Goal: Task Accomplishment & Management: Manage account settings

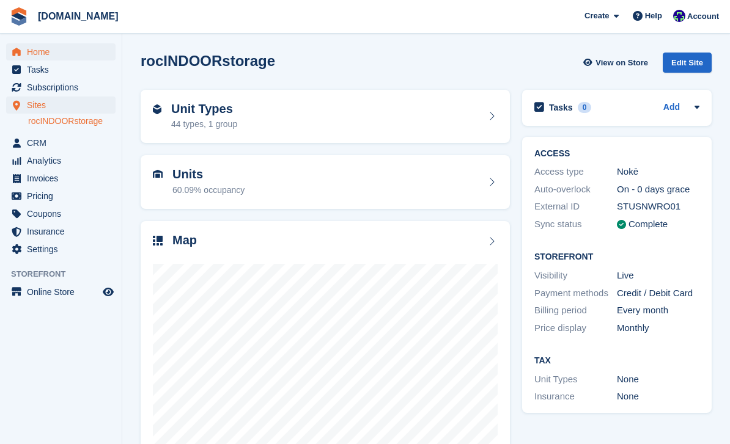
click at [57, 51] on span "Home" at bounding box center [63, 51] width 73 height 17
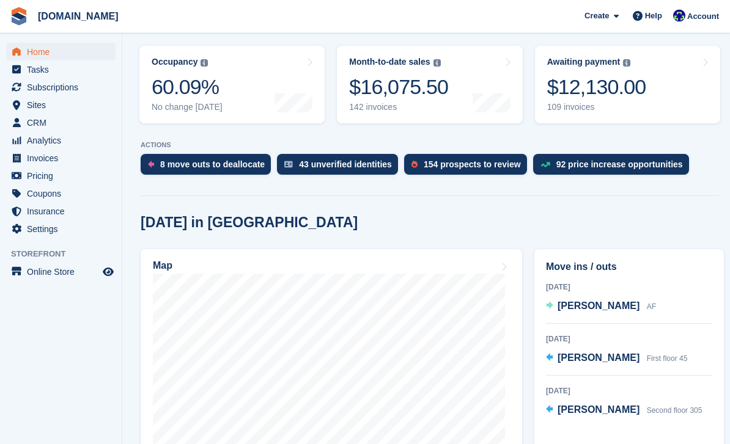
scroll to position [166, 0]
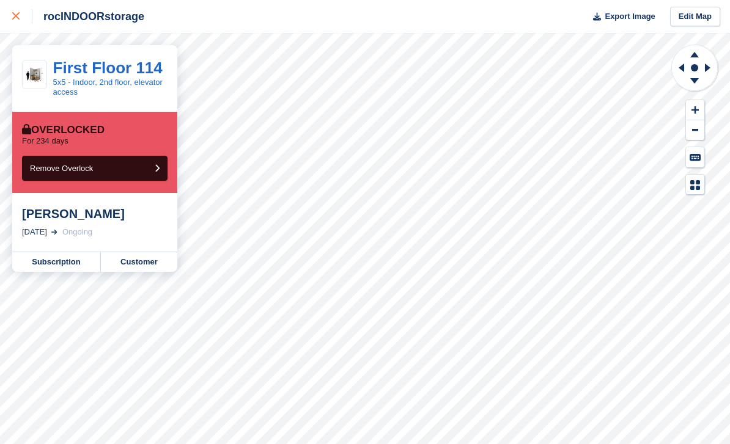
click at [18, 15] on icon at bounding box center [15, 15] width 7 height 7
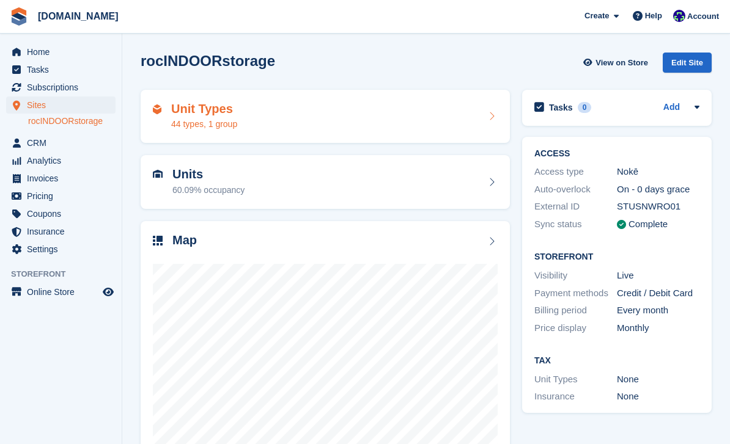
click at [237, 127] on div "44 types, 1 group" at bounding box center [204, 124] width 66 height 13
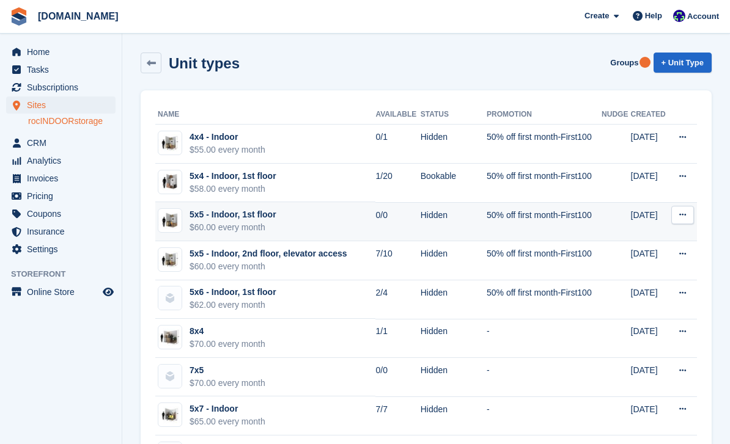
click at [686, 213] on button at bounding box center [682, 215] width 23 height 18
click at [617, 237] on p "Edit unit type" at bounding box center [635, 239] width 106 height 16
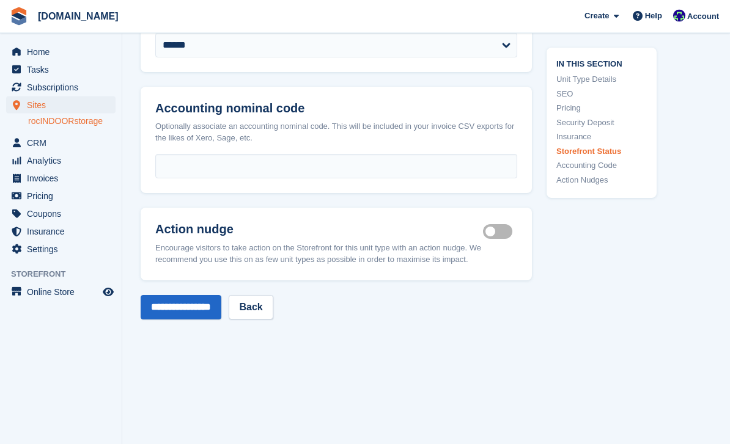
scroll to position [1799, 0]
click at [435, 57] on select "**********" at bounding box center [336, 45] width 362 height 24
select select "********"
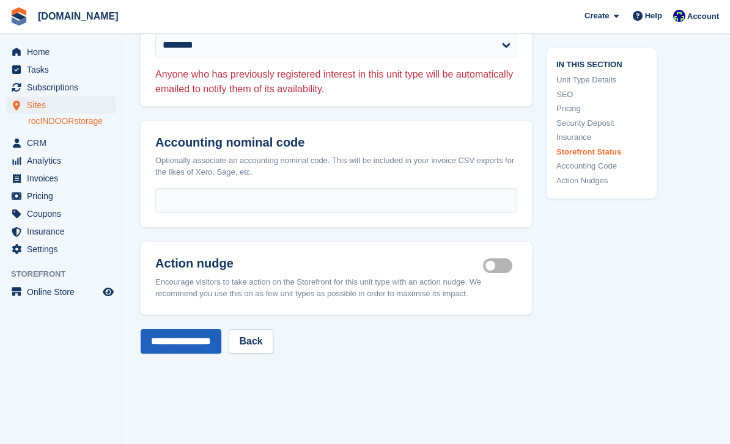
click at [200, 354] on input "**********" at bounding box center [181, 341] width 81 height 24
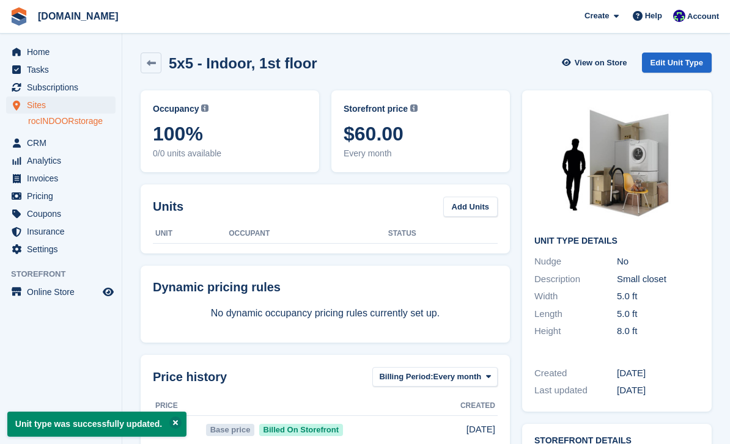
click at [54, 49] on span "Home" at bounding box center [63, 51] width 73 height 17
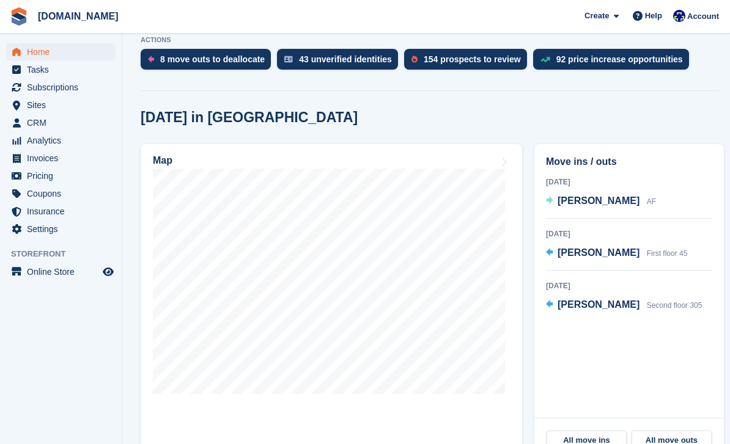
scroll to position [299, 0]
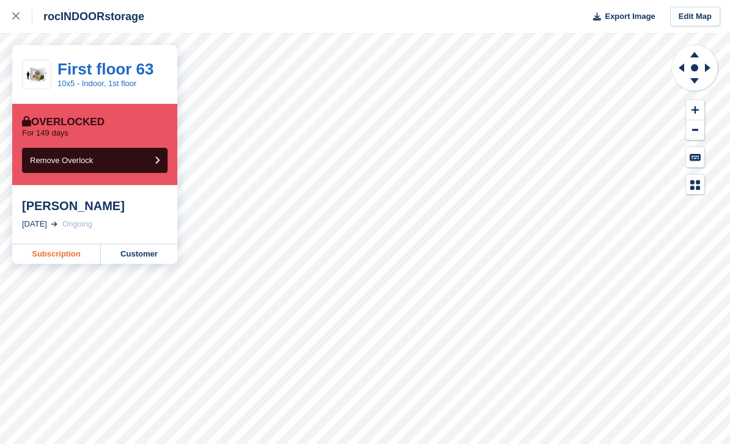
click at [70, 259] on link "Subscription" at bounding box center [56, 254] width 89 height 20
click at [15, 16] on icon at bounding box center [15, 15] width 7 height 7
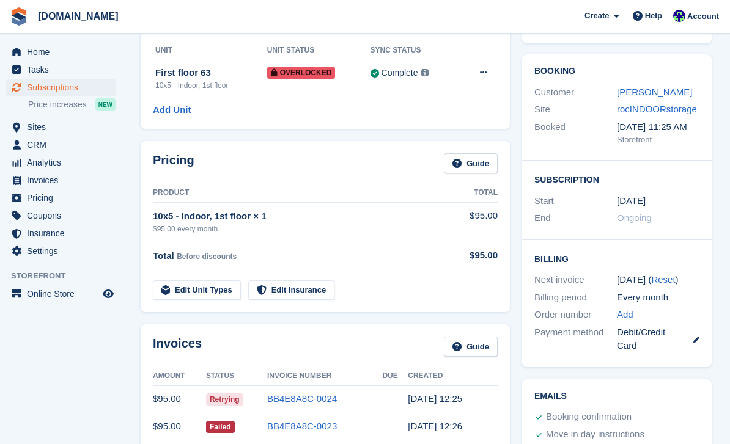
scroll to position [227, 0]
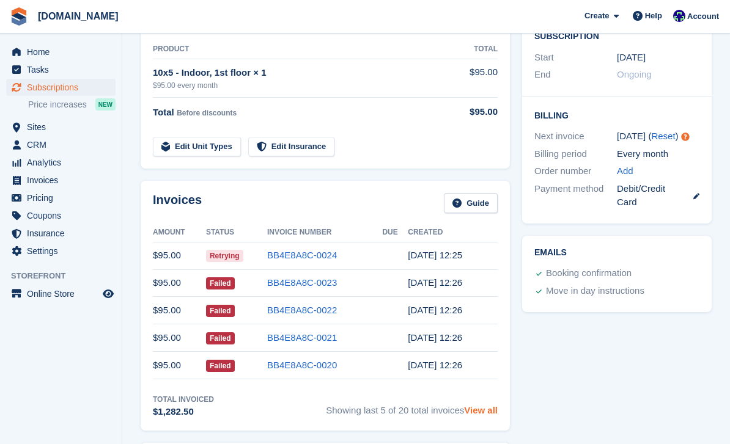
click at [479, 405] on link "View all" at bounding box center [481, 410] width 34 height 10
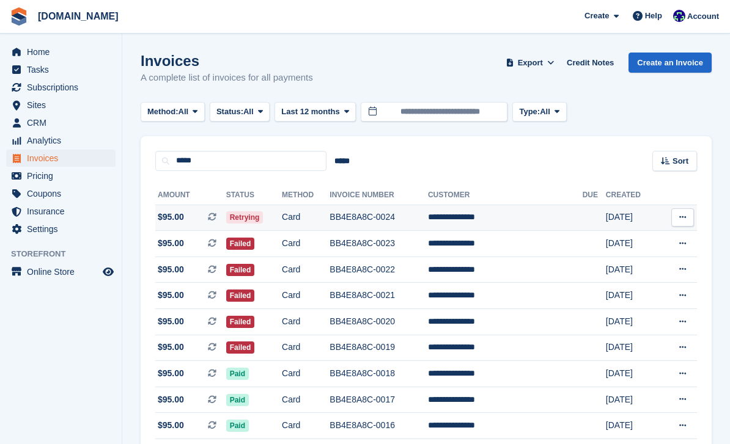
click at [494, 221] on td "**********" at bounding box center [505, 218] width 155 height 26
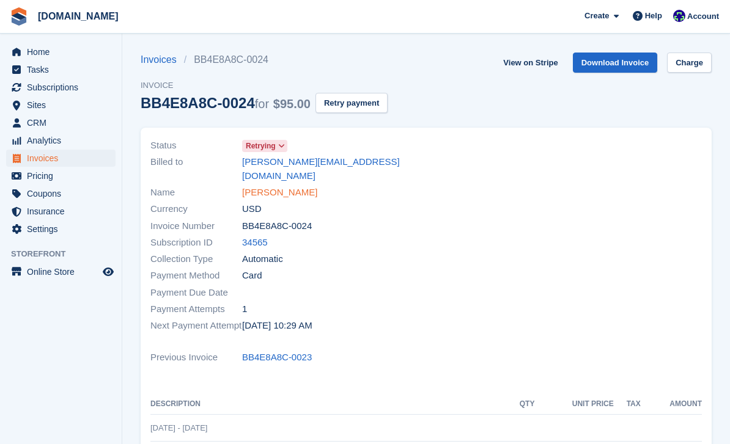
click at [293, 186] on link "Dezheona wilson" at bounding box center [279, 193] width 75 height 14
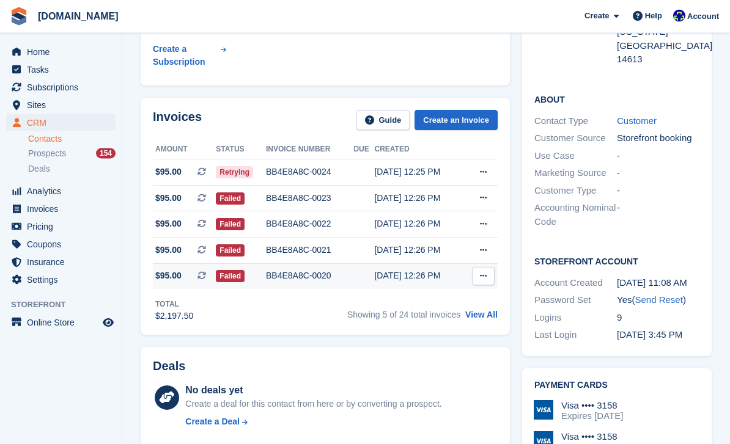
scroll to position [247, 0]
click at [480, 320] on link "View All" at bounding box center [481, 315] width 32 height 10
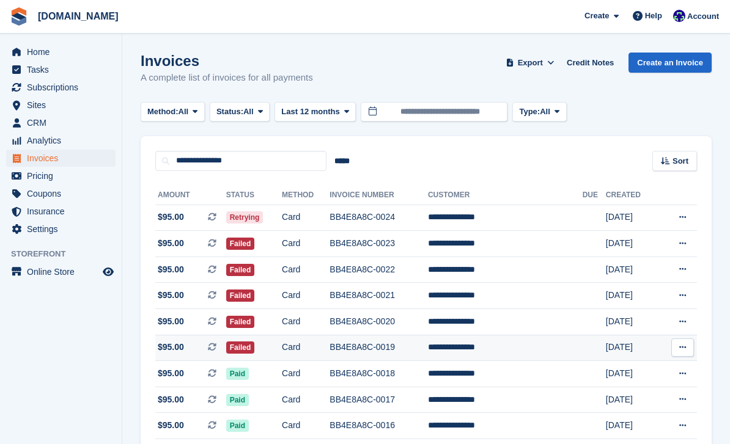
click at [391, 350] on td "BB4E8A8C-0019" at bounding box center [378, 348] width 98 height 26
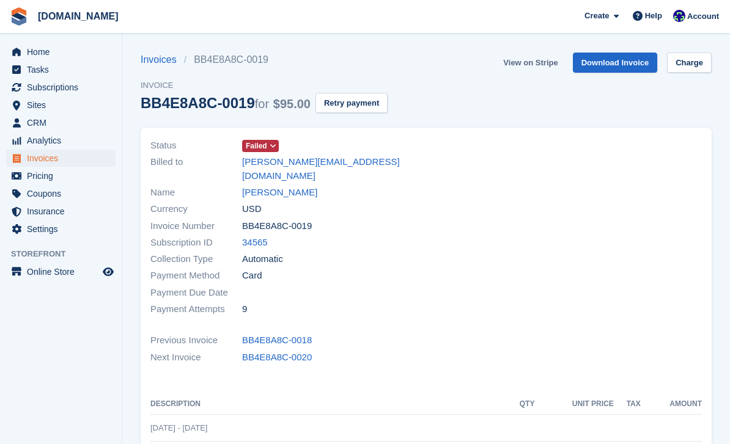
click at [534, 67] on link "View on Stripe" at bounding box center [530, 63] width 64 height 20
click at [283, 186] on link "[PERSON_NAME]" at bounding box center [279, 193] width 75 height 14
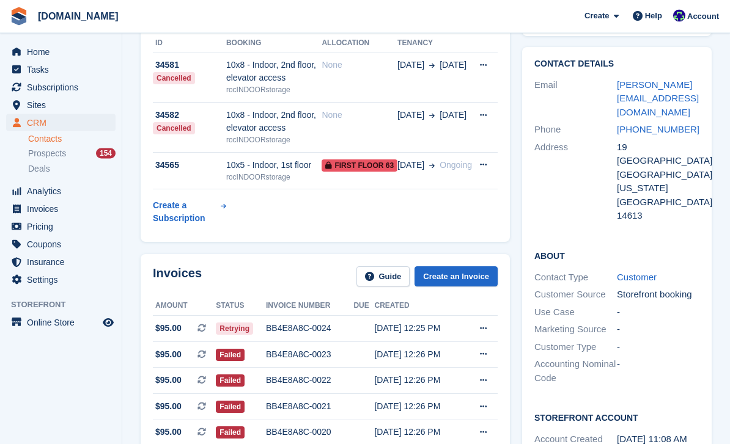
scroll to position [191, 0]
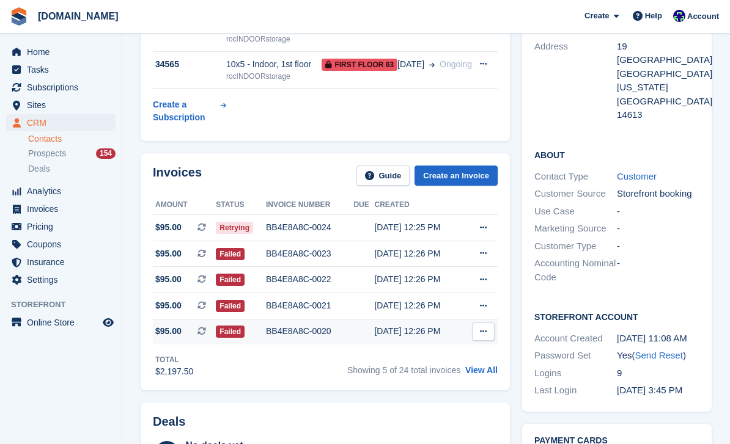
click at [304, 332] on div "BB4E8A8C-0020" at bounding box center [309, 331] width 87 height 13
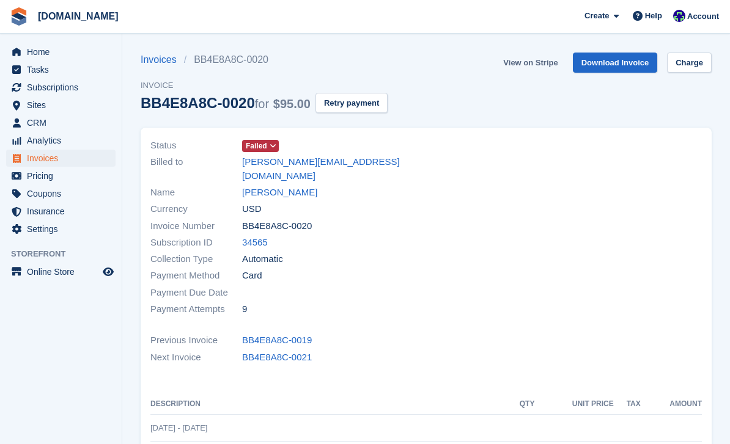
click at [543, 67] on link "View on Stripe" at bounding box center [530, 63] width 64 height 20
click at [274, 186] on link "[PERSON_NAME]" at bounding box center [279, 193] width 75 height 14
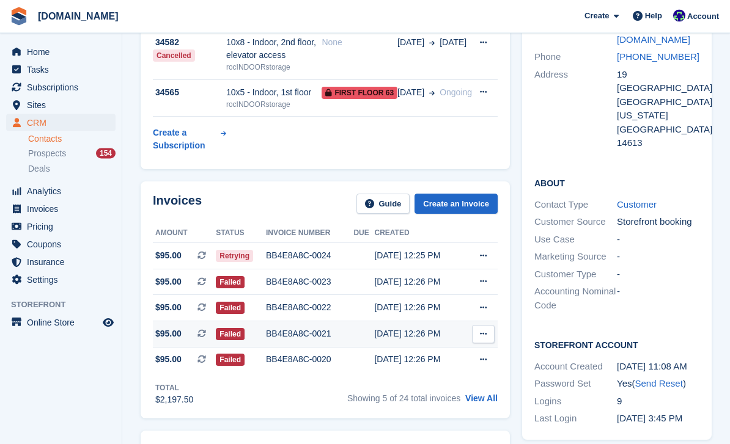
scroll to position [163, 0]
click at [324, 340] on div "BB4E8A8C-0021" at bounding box center [309, 334] width 87 height 13
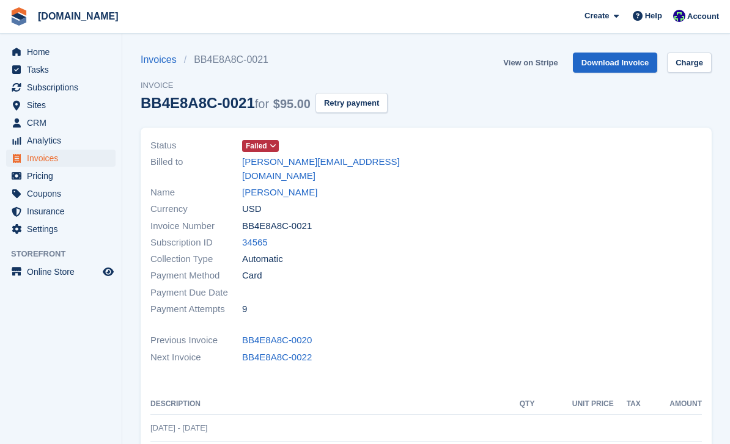
click at [534, 64] on link "View on Stripe" at bounding box center [530, 63] width 64 height 20
click at [290, 186] on link "[PERSON_NAME]" at bounding box center [279, 193] width 75 height 14
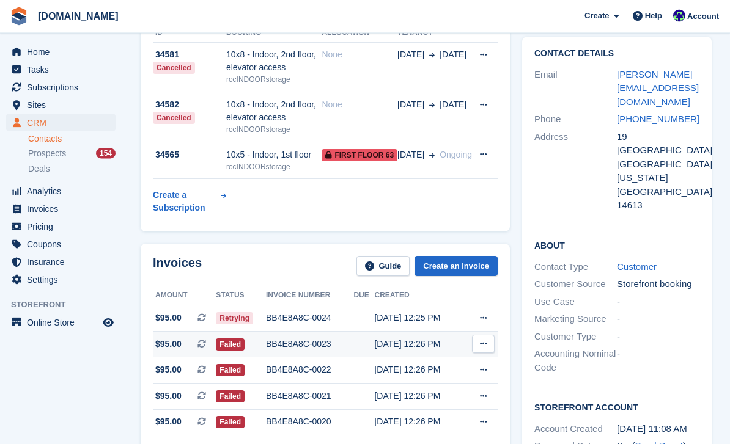
scroll to position [101, 0]
click at [298, 375] on div "BB4E8A8C-0022" at bounding box center [309, 370] width 87 height 13
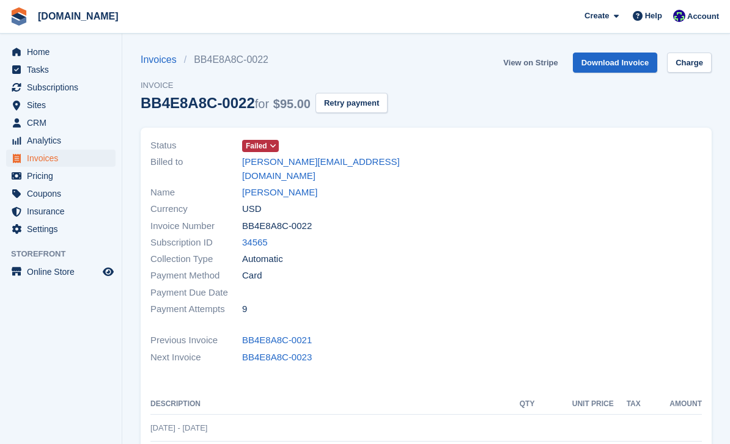
click at [537, 65] on link "View on Stripe" at bounding box center [530, 63] width 64 height 20
click at [284, 186] on link "[PERSON_NAME]" at bounding box center [279, 193] width 75 height 14
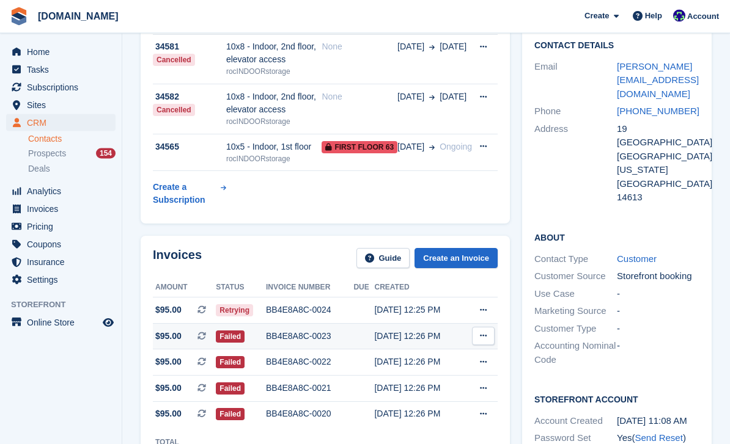
scroll to position [109, 0]
click at [303, 340] on div "BB4E8A8C-0023" at bounding box center [309, 336] width 87 height 13
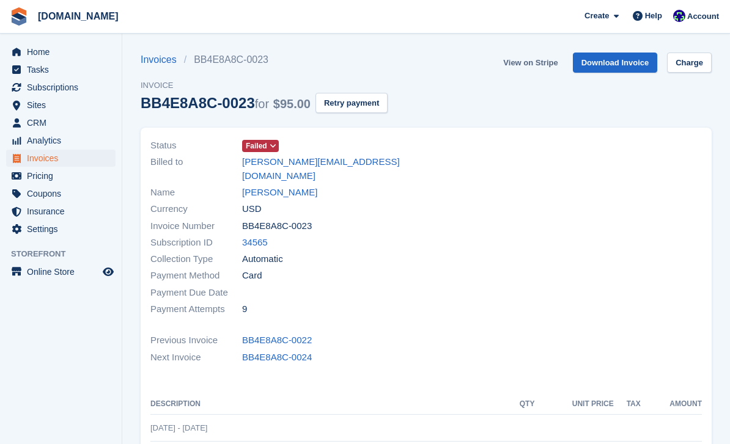
click at [523, 62] on link "View on Stripe" at bounding box center [530, 63] width 64 height 20
click at [293, 186] on link "[PERSON_NAME]" at bounding box center [279, 193] width 75 height 14
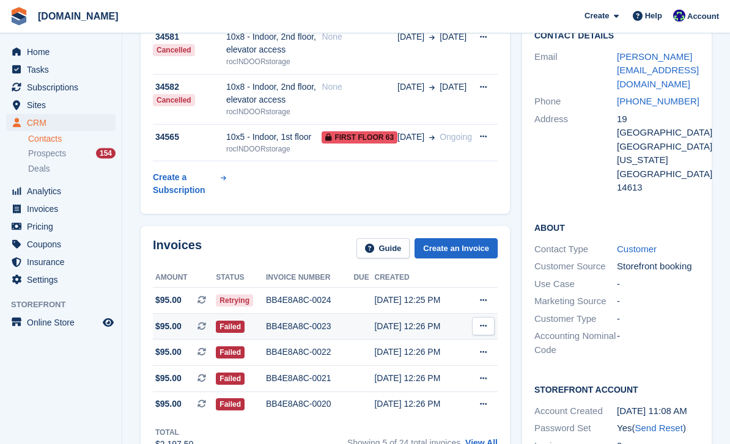
scroll to position [119, 0]
click at [316, 300] on div "BB4E8A8C-0024" at bounding box center [309, 300] width 87 height 13
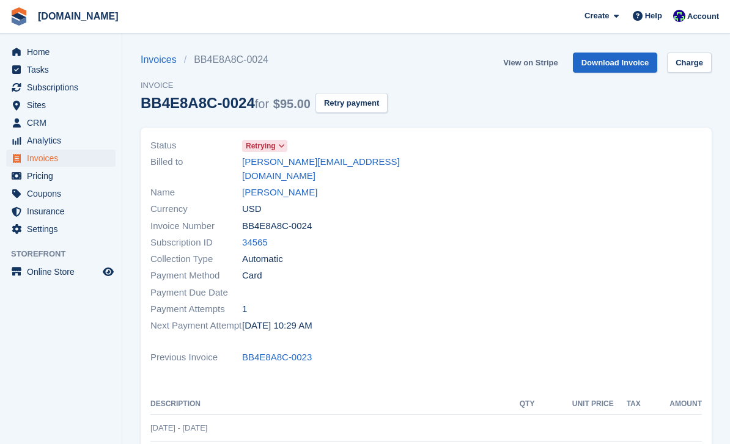
click at [535, 64] on link "View on Stripe" at bounding box center [530, 63] width 64 height 20
click at [276, 186] on link "[PERSON_NAME]" at bounding box center [279, 193] width 75 height 14
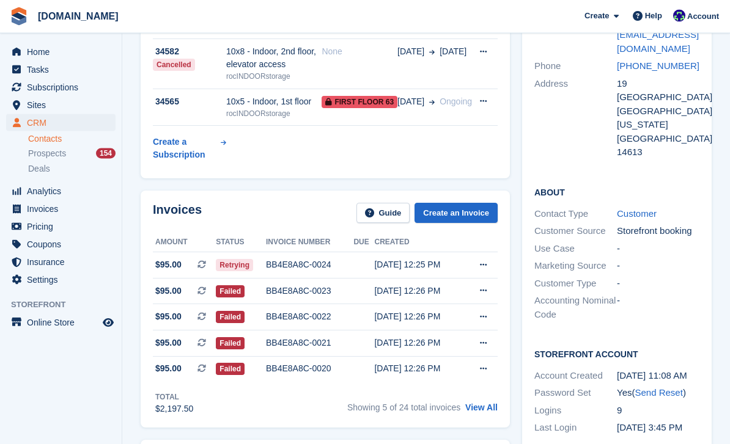
scroll to position [205, 0]
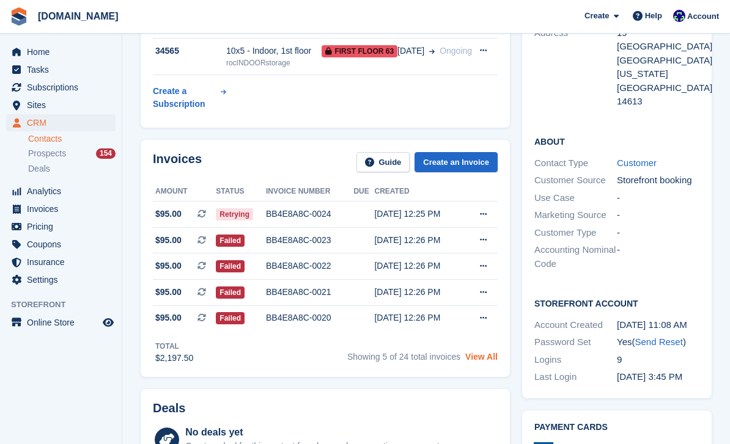
click at [487, 362] on link "View All" at bounding box center [481, 357] width 32 height 10
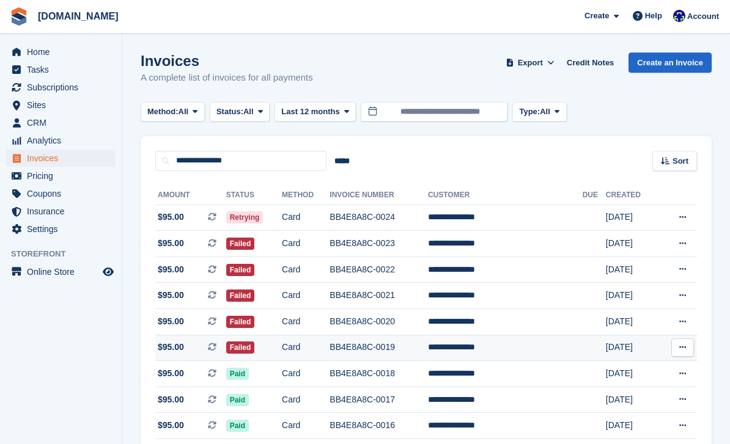
click at [400, 354] on td "BB4E8A8C-0019" at bounding box center [378, 348] width 98 height 26
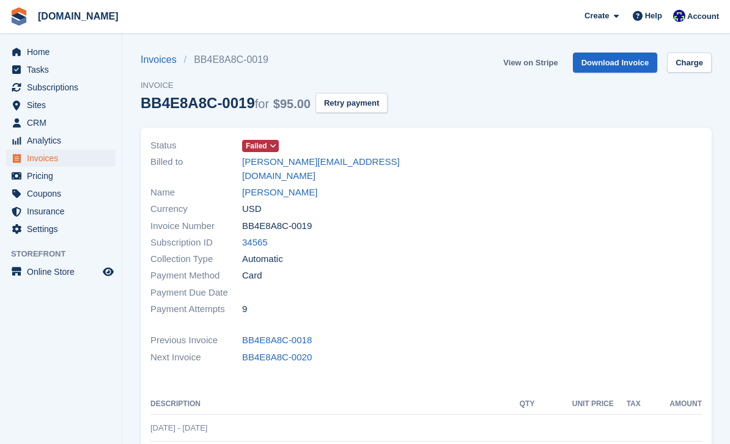
click at [535, 68] on link "View on Stripe" at bounding box center [530, 63] width 64 height 20
click at [270, 186] on link "[PERSON_NAME]" at bounding box center [279, 193] width 75 height 14
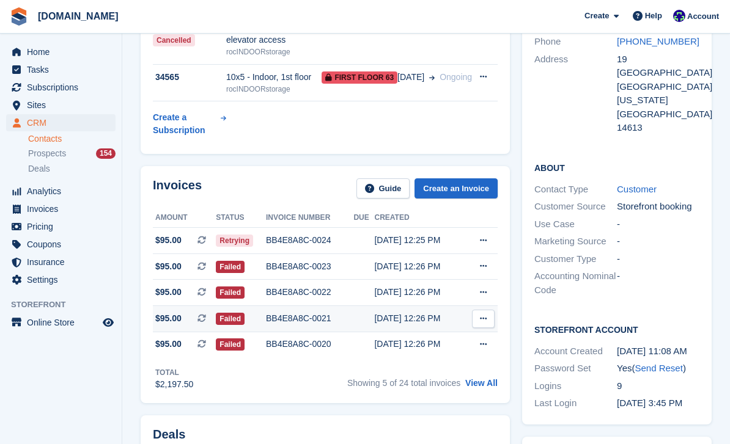
scroll to position [224, 0]
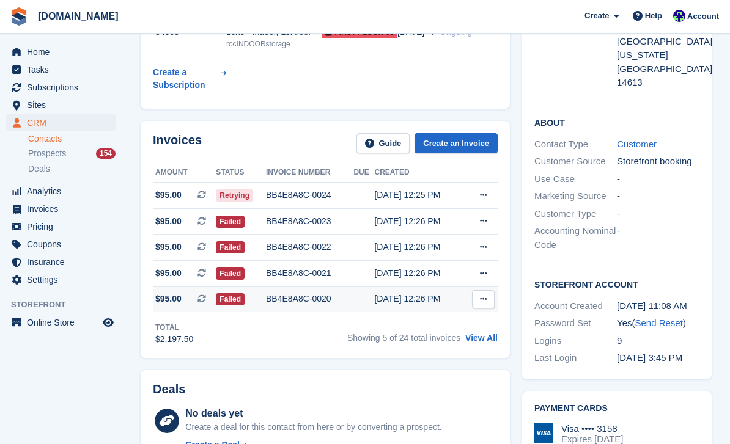
click at [311, 299] on div "BB4E8A8C-0020" at bounding box center [309, 299] width 87 height 13
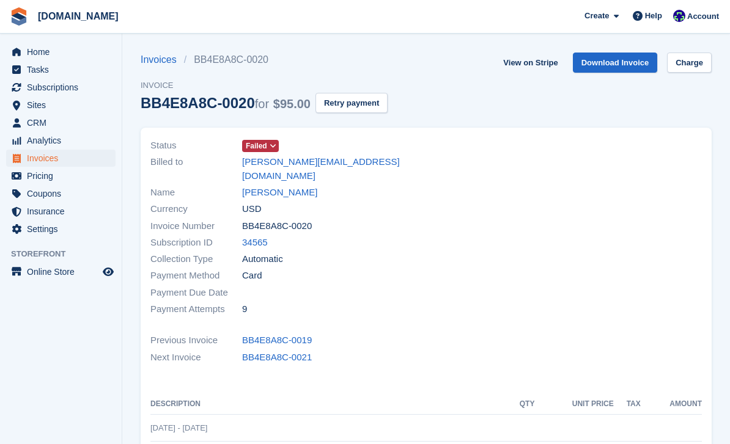
click at [526, 62] on link "View on Stripe" at bounding box center [530, 63] width 64 height 20
click at [298, 186] on link "[PERSON_NAME]" at bounding box center [279, 193] width 75 height 14
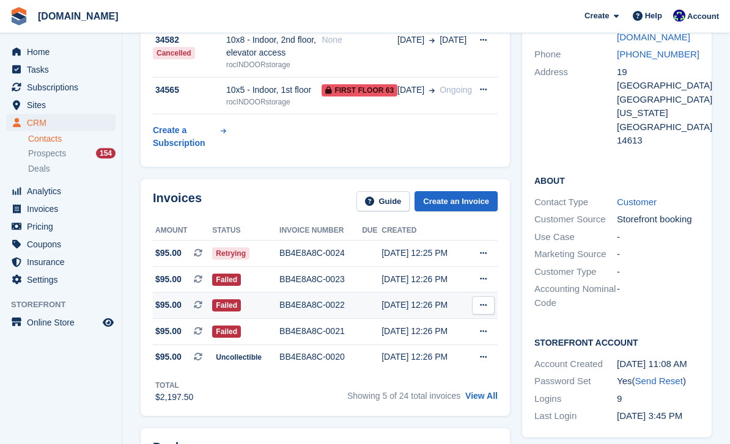
scroll to position [166, 0]
click at [332, 332] on div "BB4E8A8C-0021" at bounding box center [320, 331] width 83 height 13
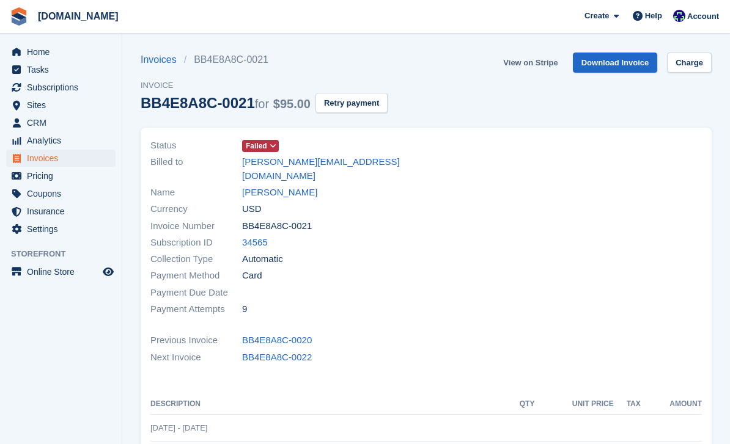
click at [541, 61] on link "View on Stripe" at bounding box center [530, 63] width 64 height 20
click at [290, 186] on link "[PERSON_NAME]" at bounding box center [279, 193] width 75 height 14
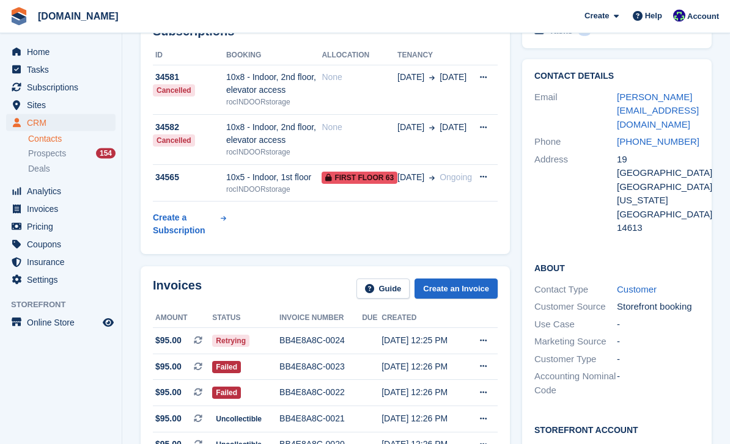
scroll to position [198, 0]
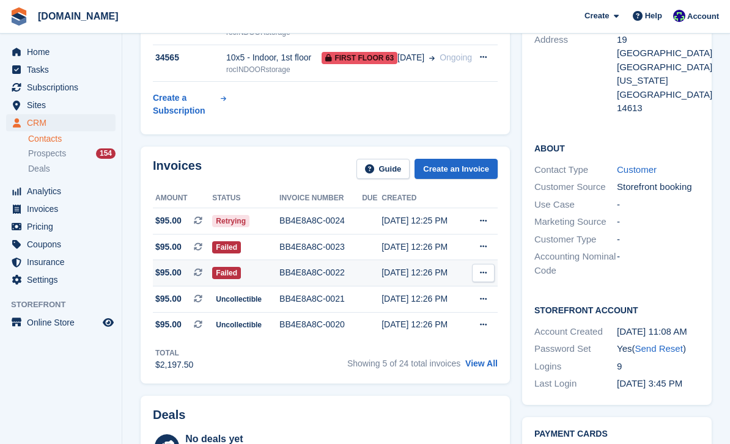
click at [333, 276] on div "BB4E8A8C-0022" at bounding box center [320, 272] width 83 height 13
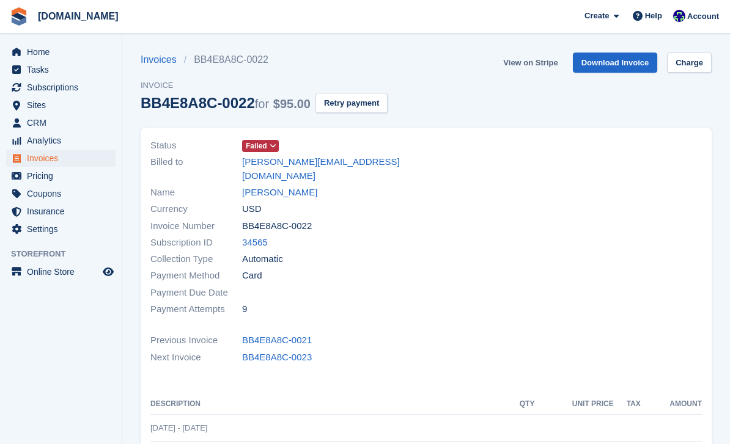
click at [530, 68] on link "View on Stripe" at bounding box center [530, 63] width 64 height 20
click at [294, 186] on link "Dezheona wilson" at bounding box center [279, 193] width 75 height 14
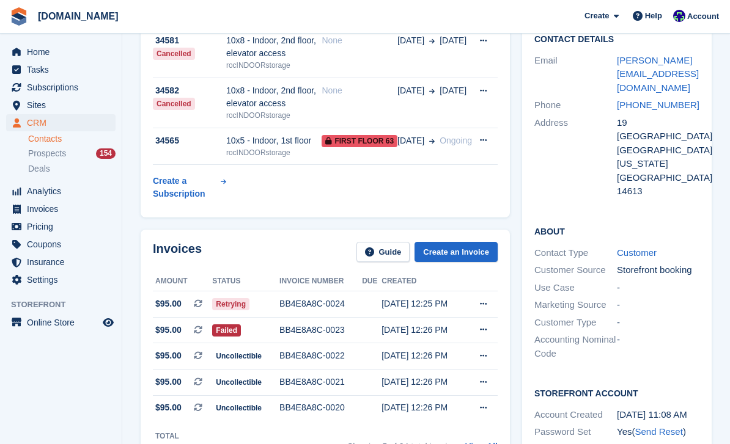
scroll to position [163, 0]
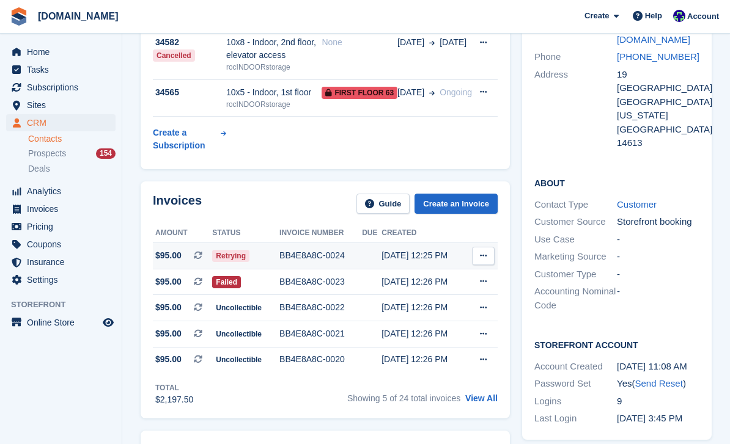
click at [318, 282] on div "BB4E8A8C-0023" at bounding box center [320, 282] width 83 height 13
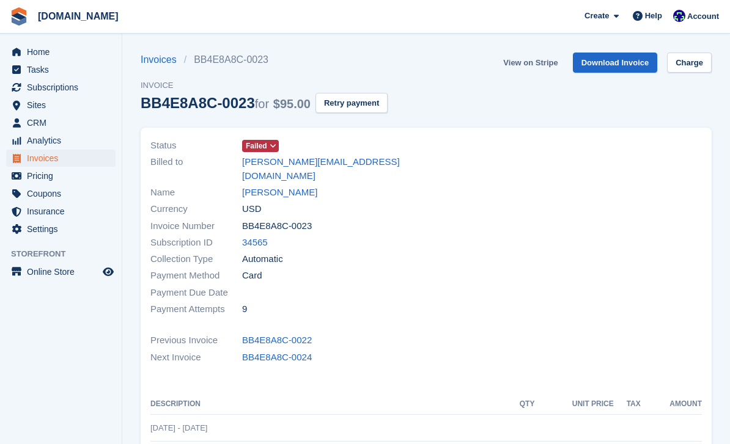
click at [545, 65] on link "View on Stripe" at bounding box center [530, 63] width 64 height 20
click at [291, 186] on link "[PERSON_NAME]" at bounding box center [279, 193] width 75 height 14
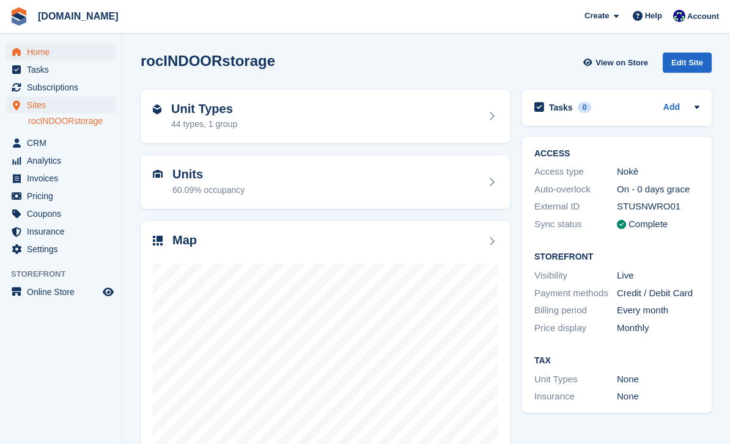
click at [35, 53] on span "Home" at bounding box center [63, 51] width 73 height 17
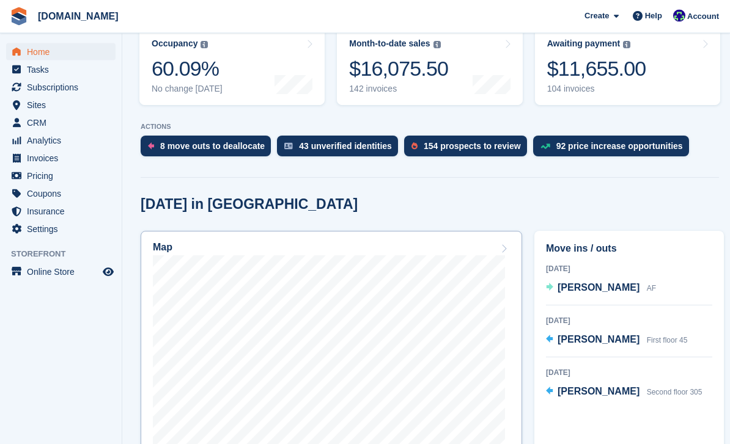
scroll to position [185, 0]
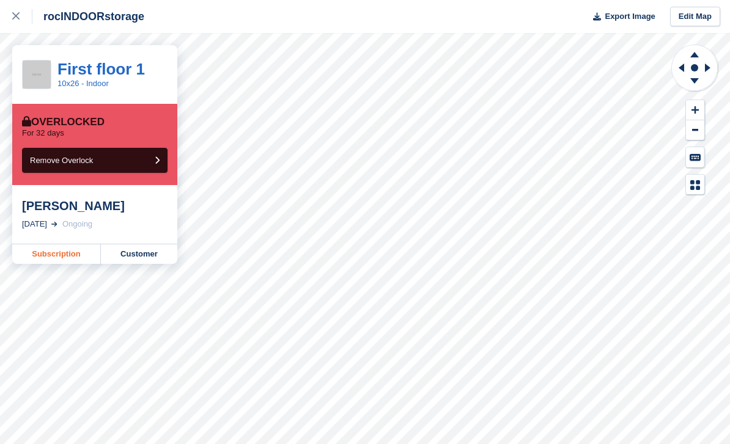
click at [67, 255] on link "Subscription" at bounding box center [56, 254] width 89 height 20
click at [68, 252] on link "Subscription" at bounding box center [56, 254] width 89 height 20
click at [71, 256] on link "Subscription" at bounding box center [56, 254] width 89 height 20
click at [70, 246] on link "Subscription" at bounding box center [56, 254] width 89 height 20
click at [69, 254] on link "Subscription" at bounding box center [56, 254] width 89 height 20
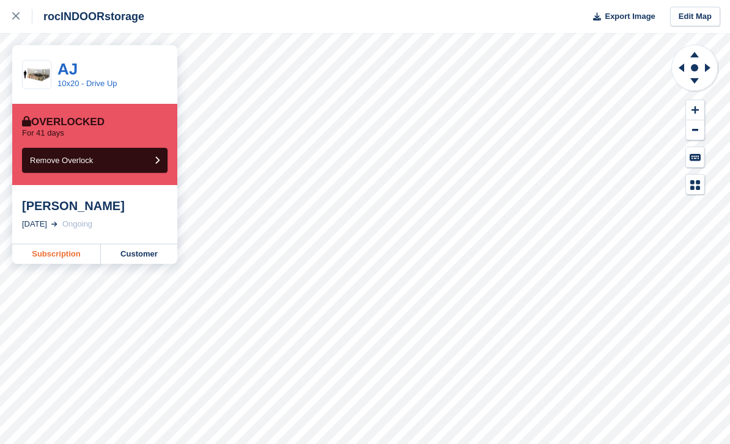
click at [62, 256] on link "Subscription" at bounding box center [56, 254] width 89 height 20
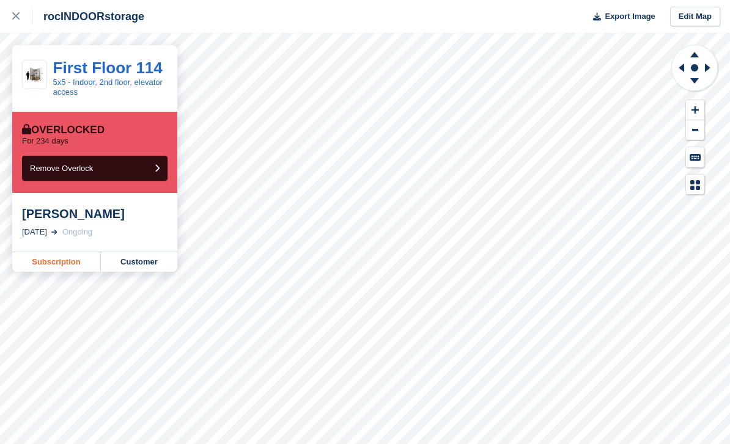
click at [77, 266] on link "Subscription" at bounding box center [56, 262] width 89 height 20
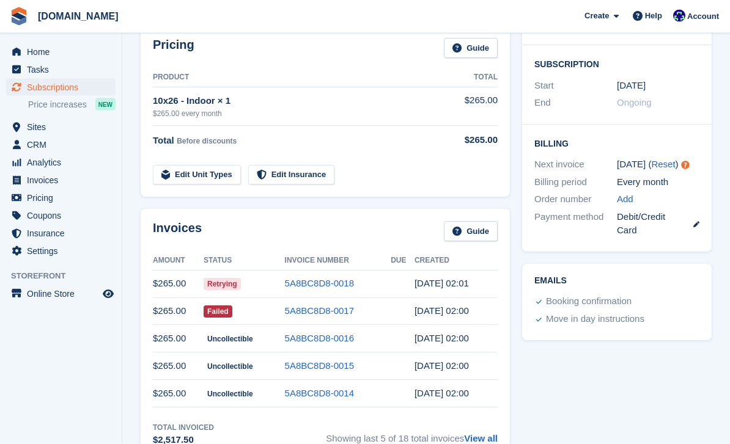
scroll to position [223, 0]
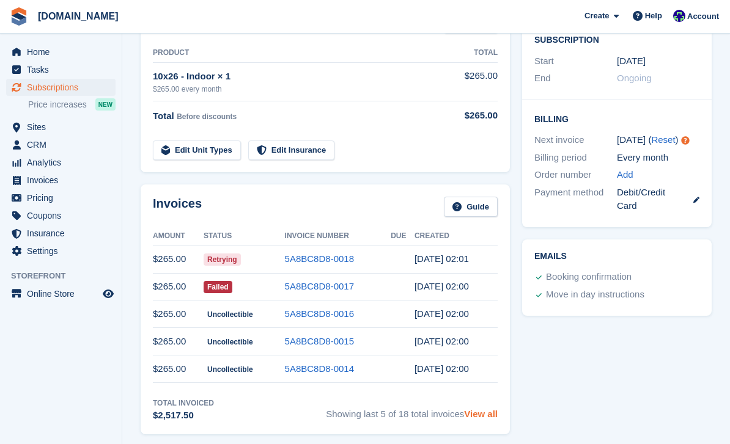
click at [492, 412] on link "View all" at bounding box center [481, 414] width 34 height 10
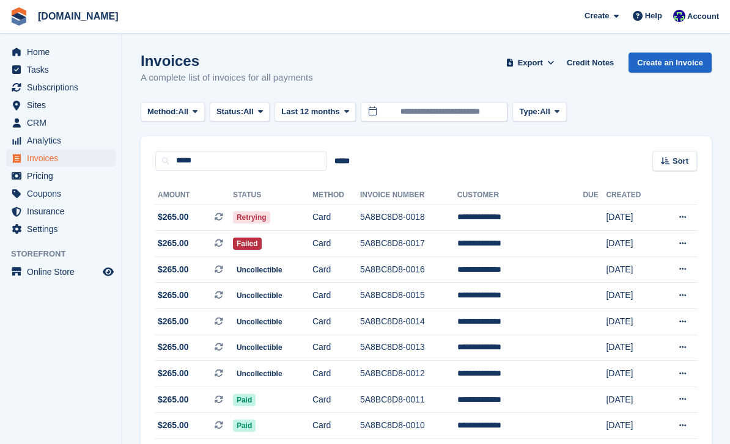
scroll to position [39, 0]
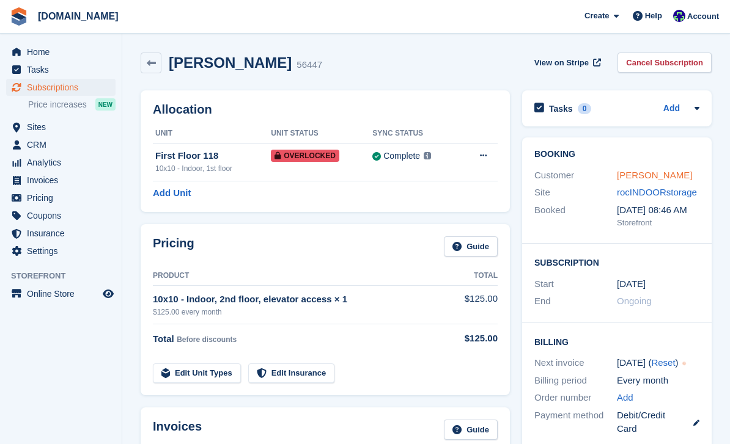
click at [627, 178] on link "[PERSON_NAME]" at bounding box center [654, 175] width 75 height 10
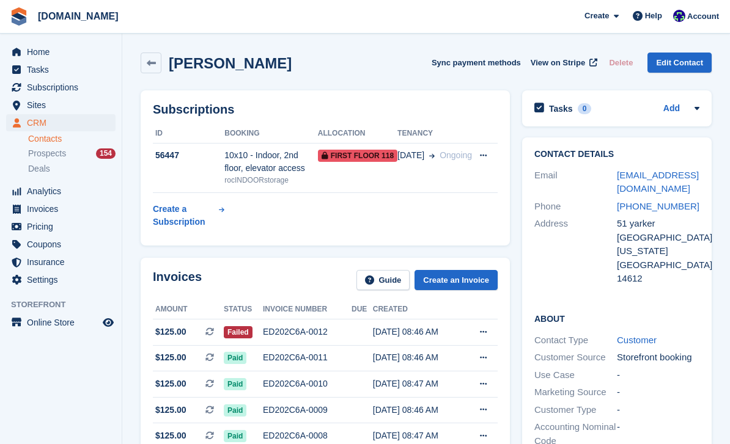
click at [289, 329] on div "ED202C6A-0012" at bounding box center [307, 332] width 89 height 13
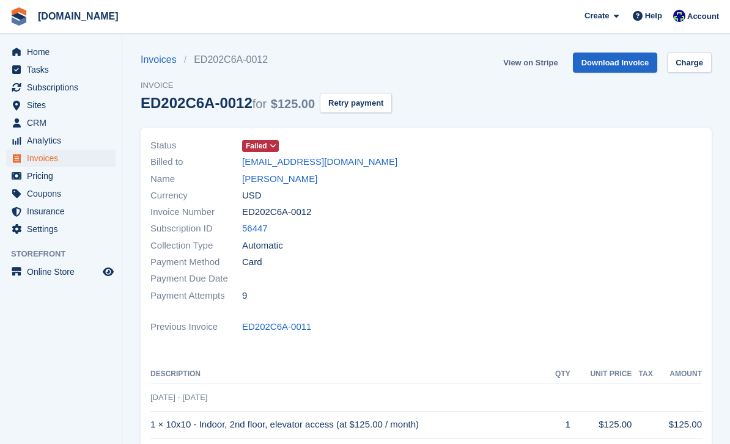
click at [525, 64] on link "View on Stripe" at bounding box center [530, 63] width 64 height 20
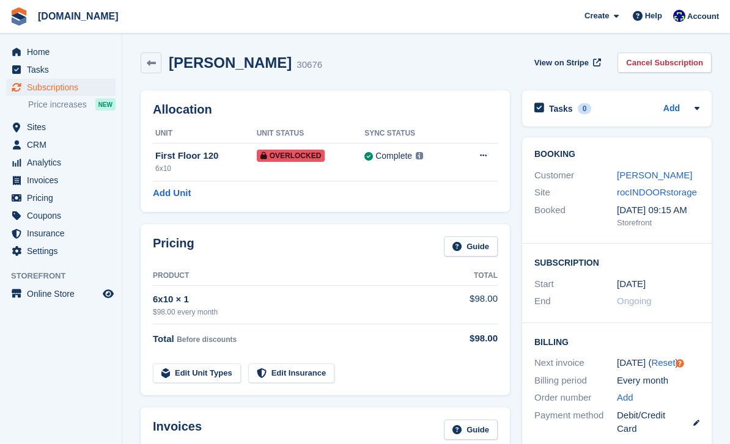
click at [658, 176] on link "[PERSON_NAME]" at bounding box center [654, 175] width 75 height 10
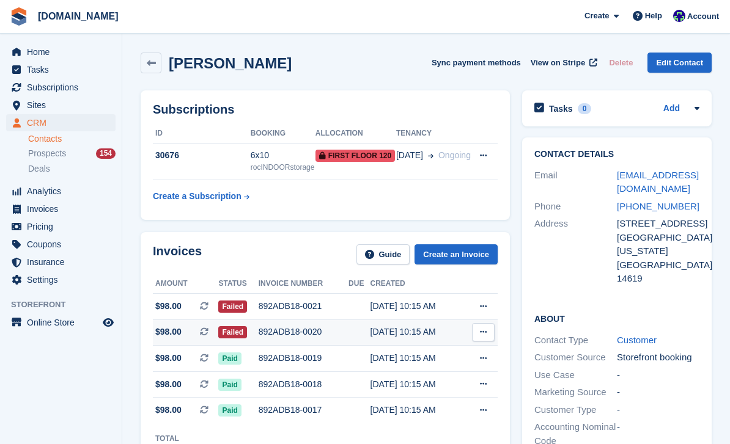
click at [302, 336] on div "892ADB18-0020" at bounding box center [304, 332] width 90 height 13
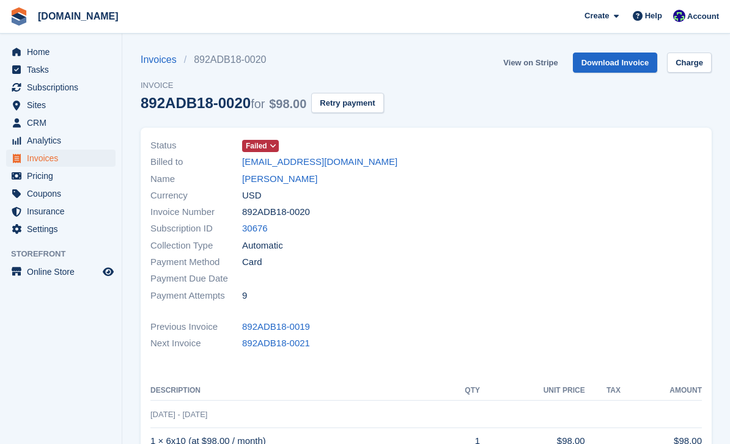
click at [530, 67] on link "View on Stripe" at bounding box center [530, 63] width 64 height 20
click at [285, 177] on link "[PERSON_NAME]" at bounding box center [279, 179] width 75 height 14
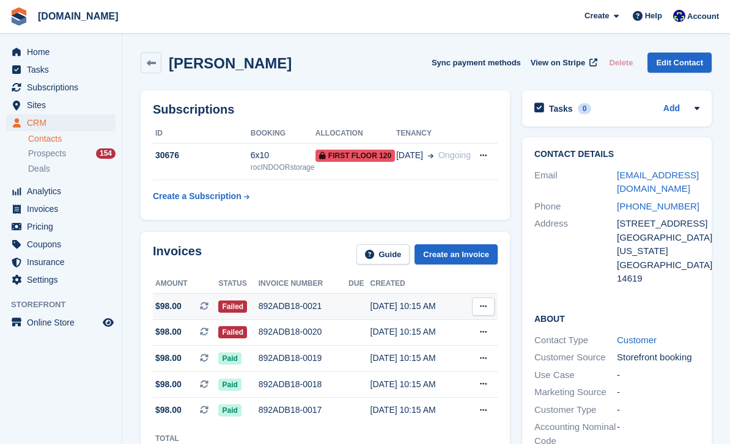
click at [295, 308] on div "892ADB18-0021" at bounding box center [304, 306] width 90 height 13
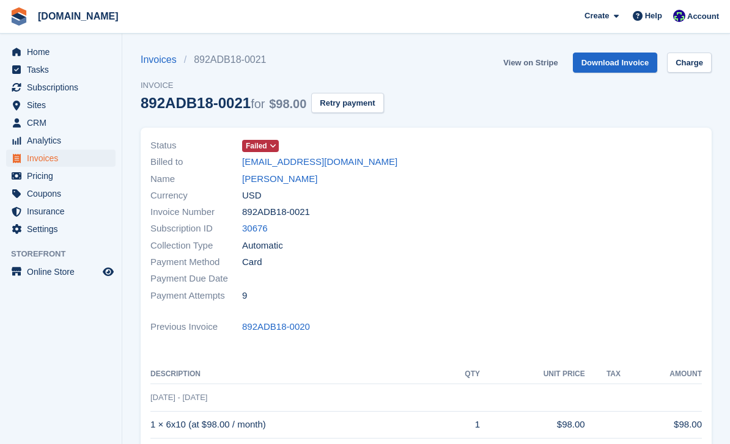
click at [528, 64] on link "View on Stripe" at bounding box center [530, 63] width 64 height 20
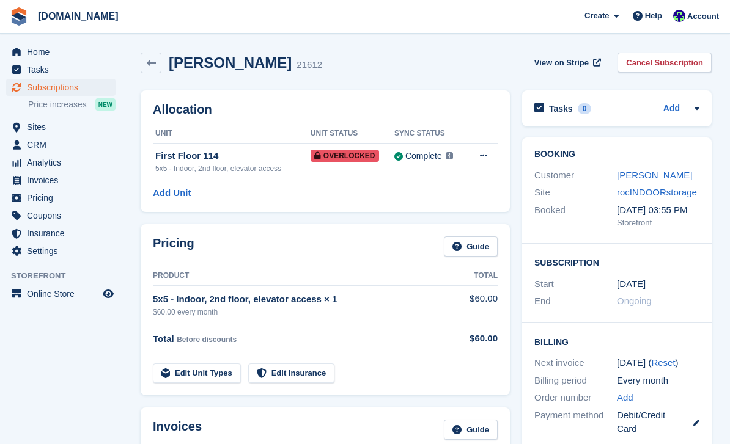
scroll to position [239, 0]
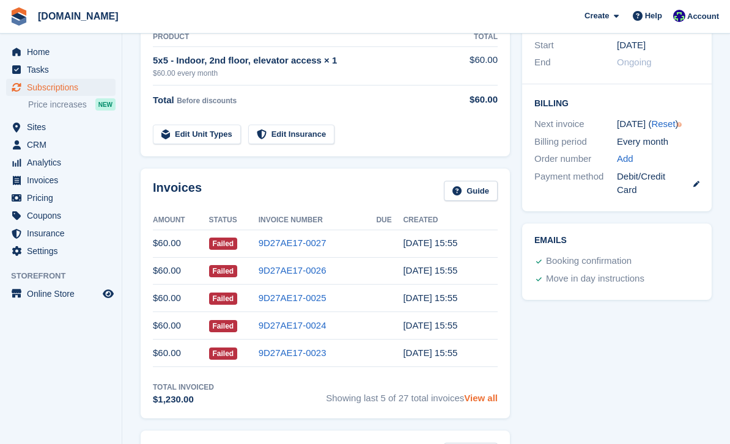
click at [481, 400] on link "View all" at bounding box center [481, 398] width 34 height 10
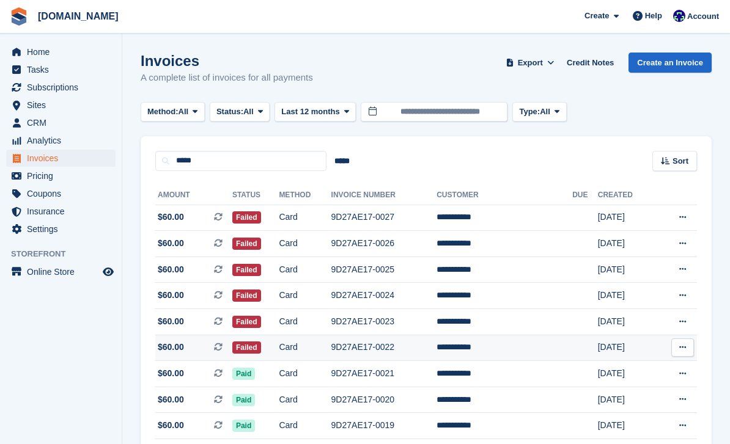
click at [383, 348] on td "9D27AE17-0022" at bounding box center [384, 348] width 106 height 26
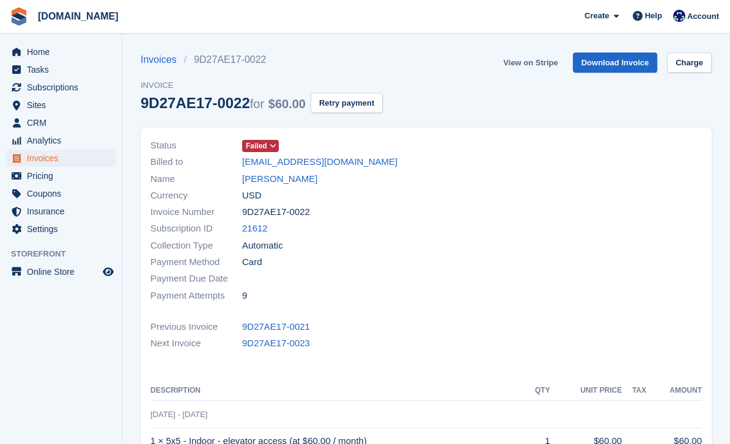
click at [535, 65] on link "View on Stripe" at bounding box center [530, 63] width 64 height 20
click at [277, 179] on link "[PERSON_NAME]" at bounding box center [279, 179] width 75 height 14
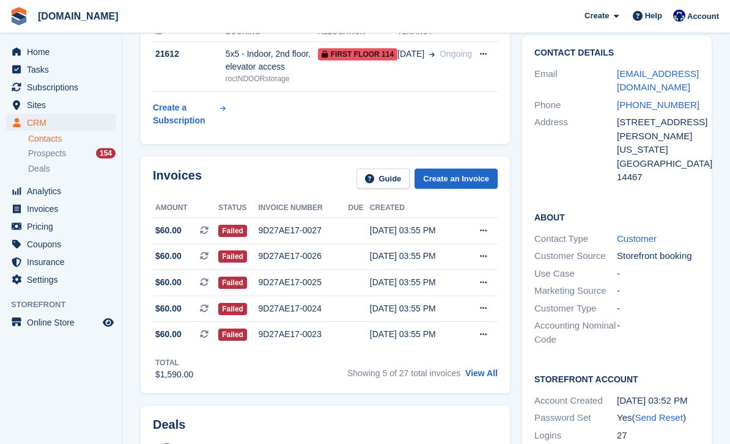
scroll to position [101, 0]
click at [486, 378] on link "View All" at bounding box center [481, 374] width 32 height 10
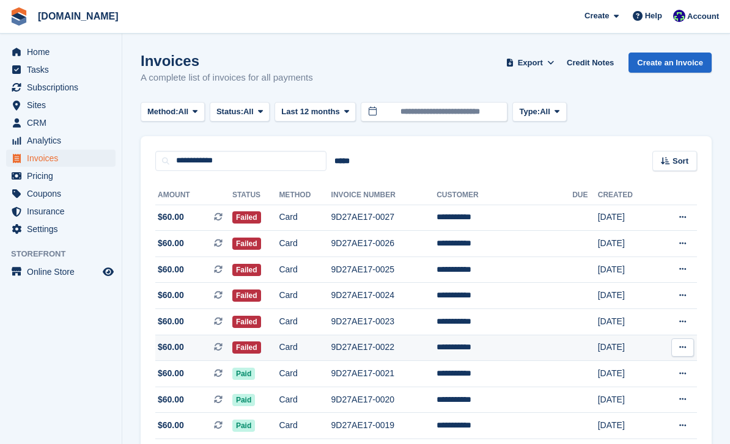
click at [405, 347] on td "9D27AE17-0022" at bounding box center [384, 348] width 106 height 26
